Goal: Task Accomplishment & Management: Manage account settings

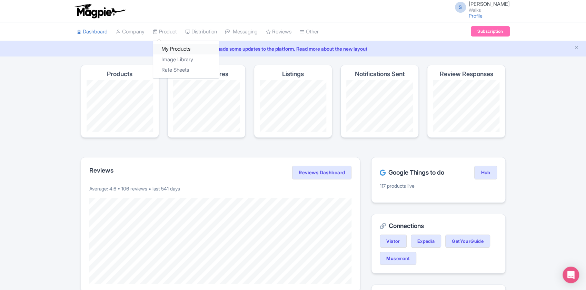
click at [172, 49] on link "My Products" at bounding box center [186, 49] width 66 height 11
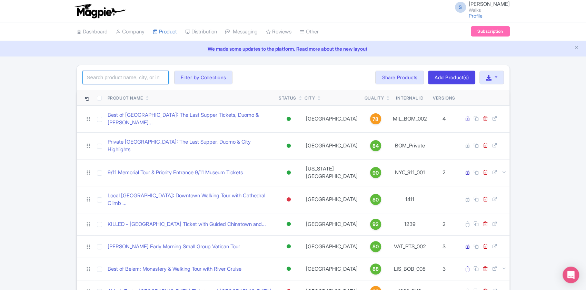
click at [111, 81] on input "search" at bounding box center [125, 77] width 86 height 13
paste input "PAR_MMF_004"
type input "PAR_MMF_004"
click button "Search" at bounding box center [0, 0] width 0 height 0
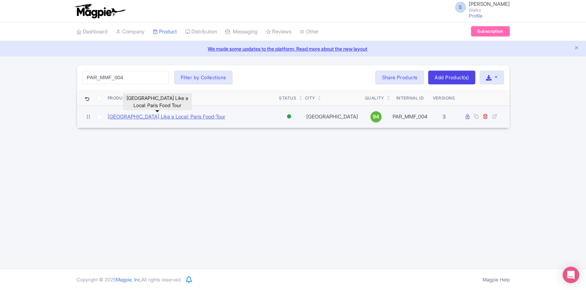
click at [149, 118] on link "Montmartre Like a Local: Paris Food Tour" at bounding box center [167, 117] width 118 height 8
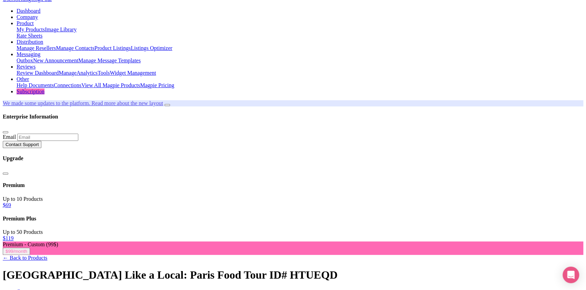
scroll to position [39, 0]
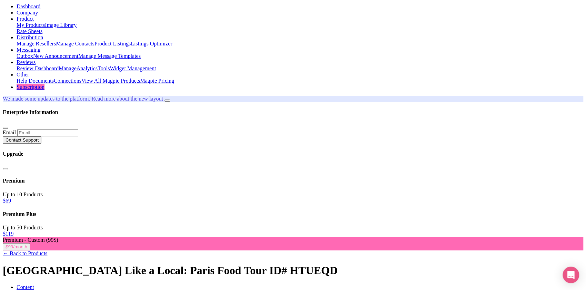
type trix-editor "<div>You’ll begin your Montmartre food tour with a visit to a veritable French …"
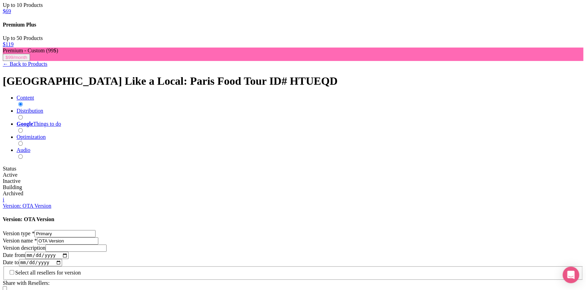
scroll to position [229, 0]
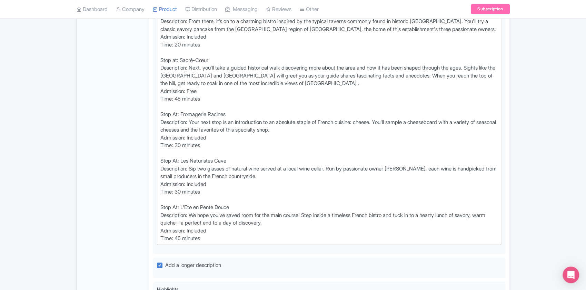
scroll to position [418, 0]
